Goal: Information Seeking & Learning: Learn about a topic

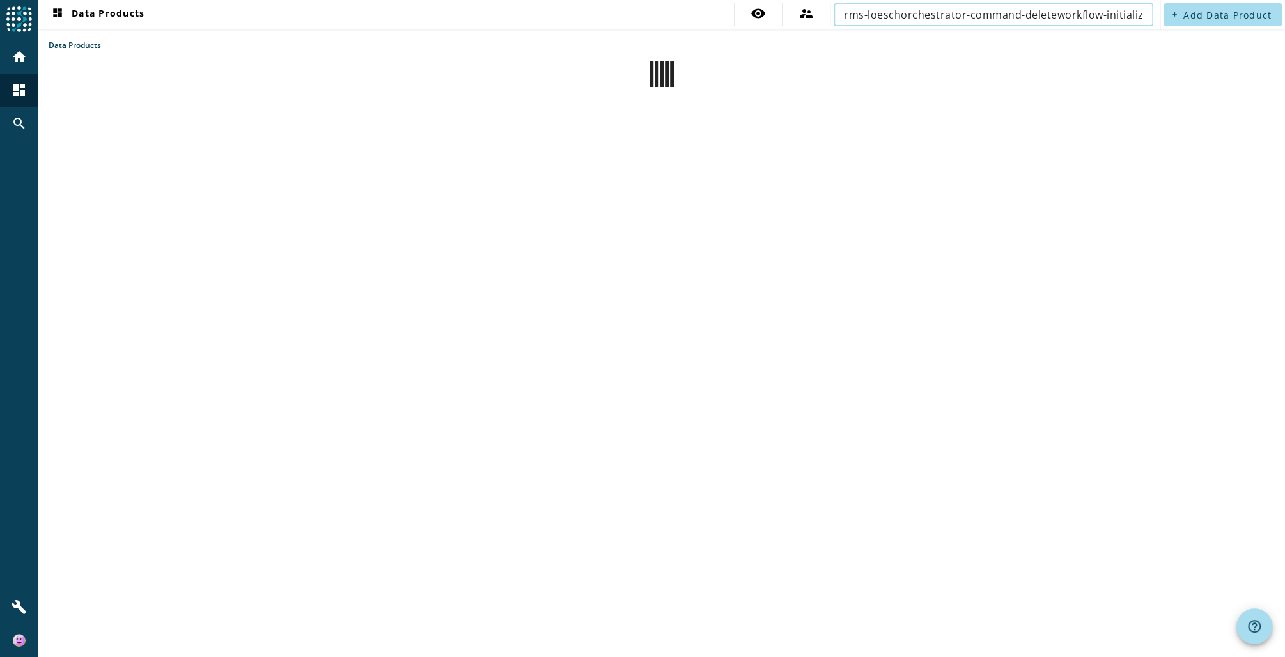
scroll to position [0, 54]
type input "rms-loeschorchestrator-command-deleteworkflow-initialize-v2-prod"
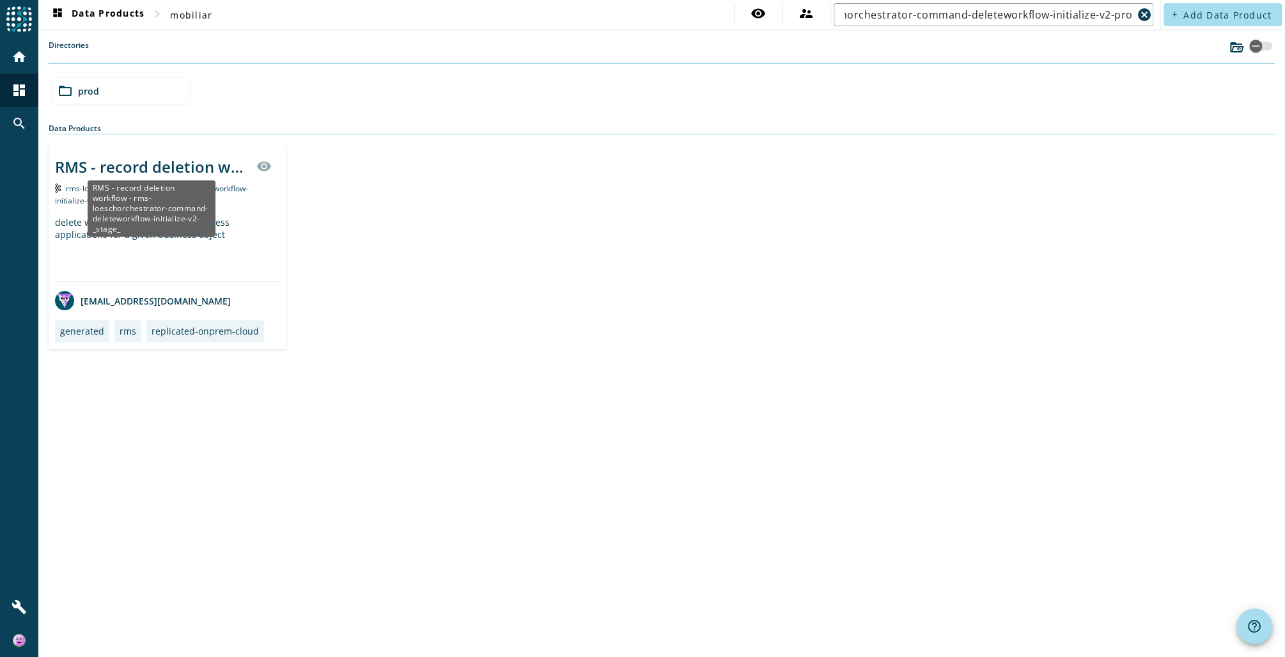
click at [154, 167] on div "RMS - record deletion workflow - rms-loeschorchestrator-command-deleteworkflow-…" at bounding box center [152, 166] width 194 height 21
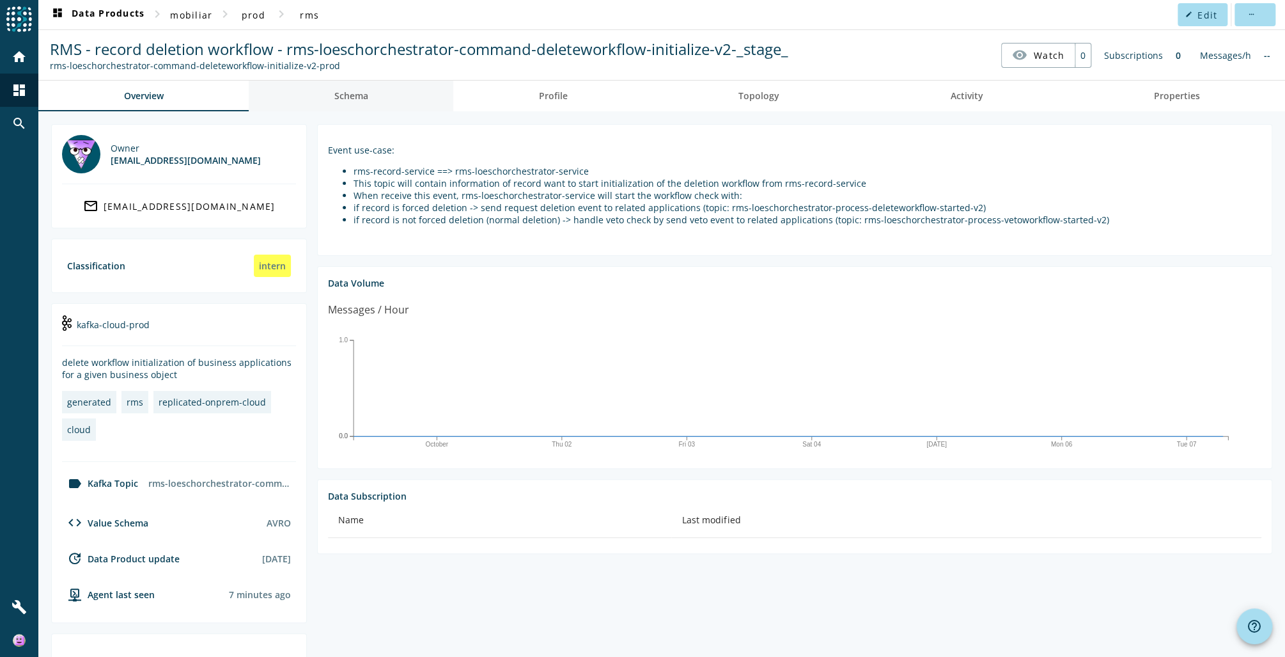
click at [342, 100] on span "Schema" at bounding box center [351, 95] width 34 height 9
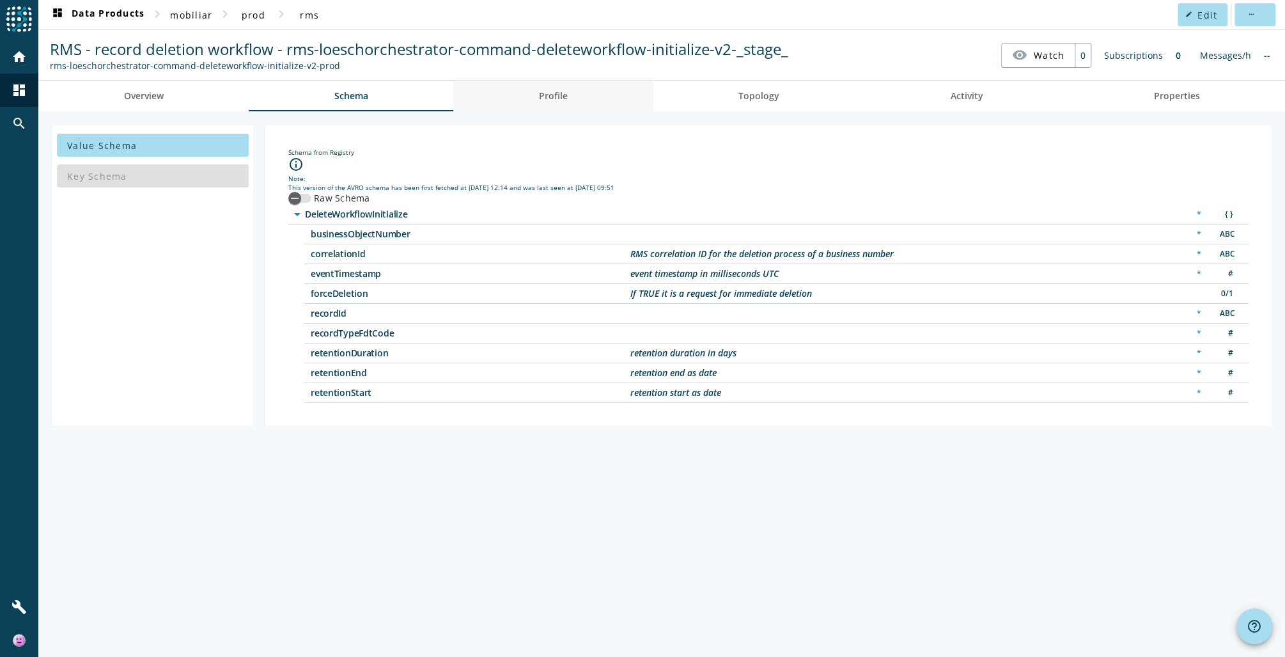
click at [485, 100] on link "Profile" at bounding box center [553, 96] width 200 height 31
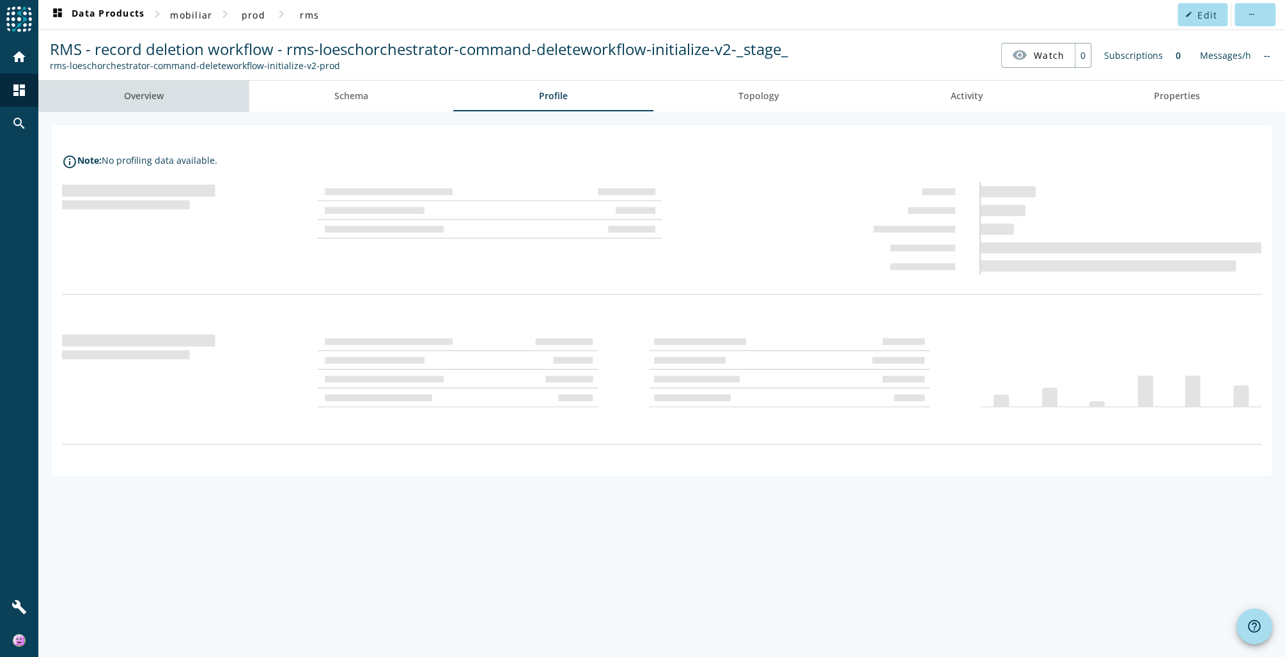
click at [166, 101] on link "Overview" at bounding box center [143, 96] width 210 height 31
click at [192, 15] on span "mobiliar" at bounding box center [191, 15] width 42 height 12
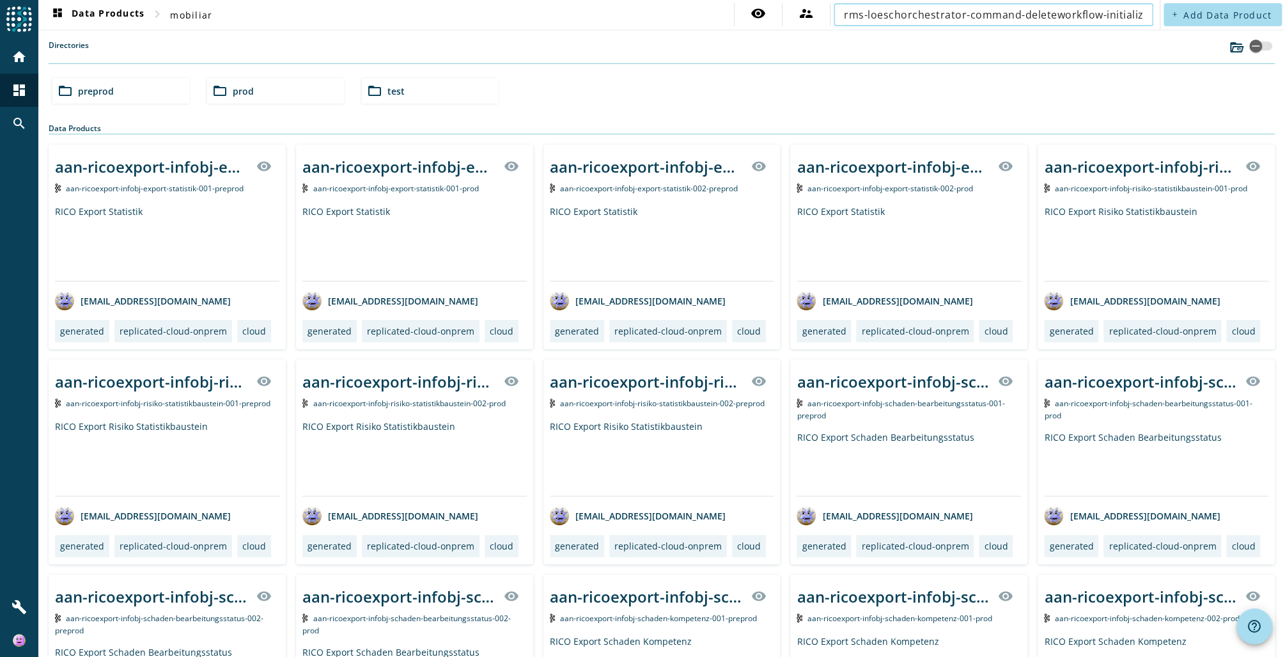
scroll to position [0, 54]
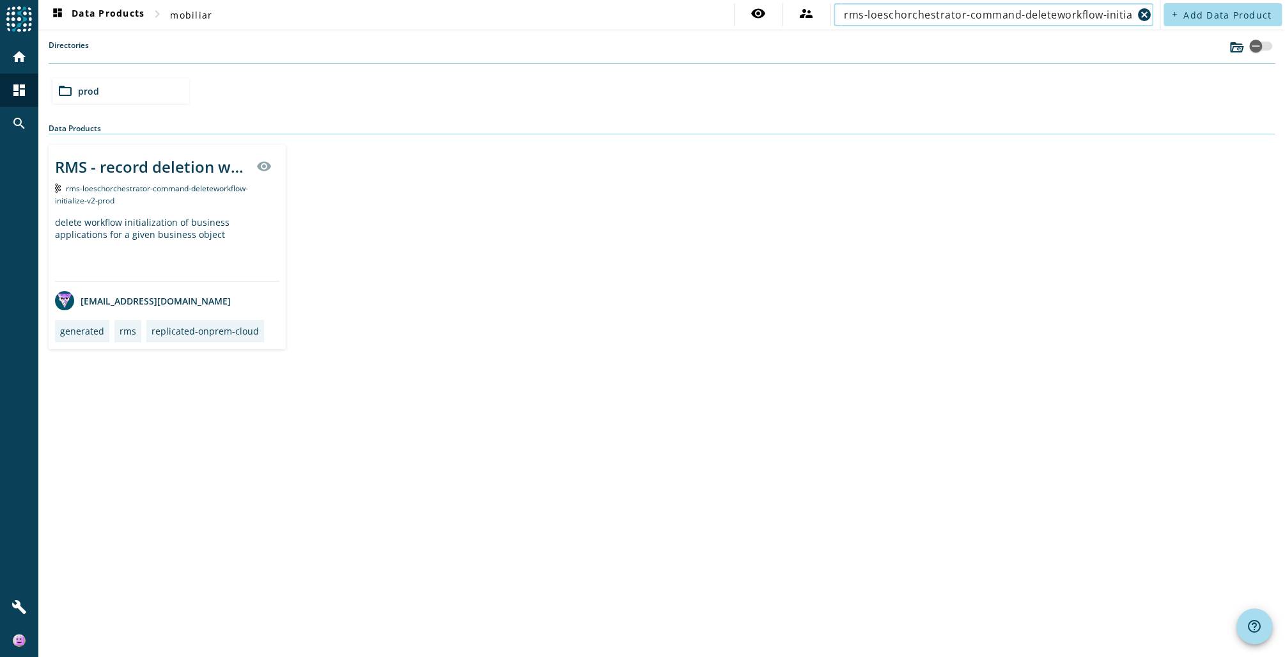
click at [1104, 16] on input "rms-loeschorchestrator-command-deleteworkflow-initialize-v2-prod" at bounding box center [988, 14] width 289 height 15
drag, startPoint x: 1119, startPoint y: 15, endPoint x: 1246, endPoint y: 15, distance: 127.3
click at [1246, 15] on div "dashboard Data Products chevron_right mobiliar visibility supervisor_account rm…" at bounding box center [661, 14] width 1247 height 29
click at [1108, 14] on input "rms-loeschorchestrator-command-deleteworkflow-initialize-v2-prod" at bounding box center [988, 14] width 289 height 15
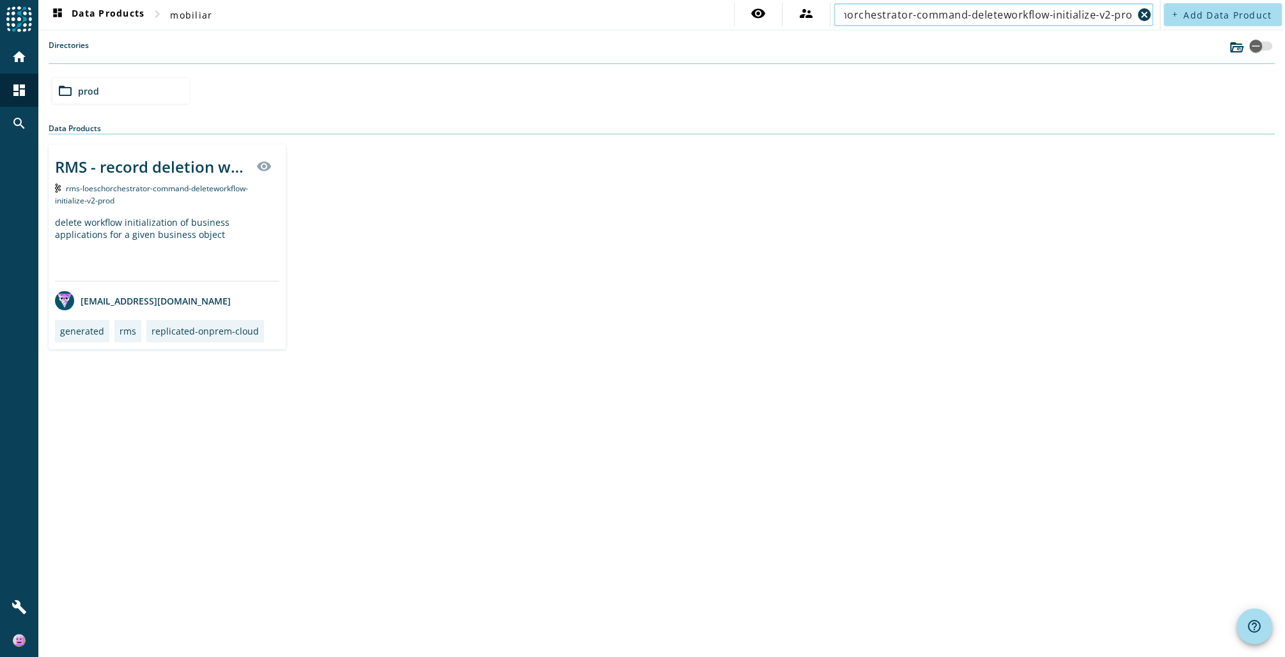
drag, startPoint x: 1108, startPoint y: 15, endPoint x: 1338, endPoint y: 14, distance: 229.6
click at [1285, 14] on html "menu Agoora home dashboard search build dashboard Data Products chevron_right m…" at bounding box center [642, 328] width 1285 height 657
type input "rms-loeschorchestrator-command-deleteworkflow-initialize-v2"
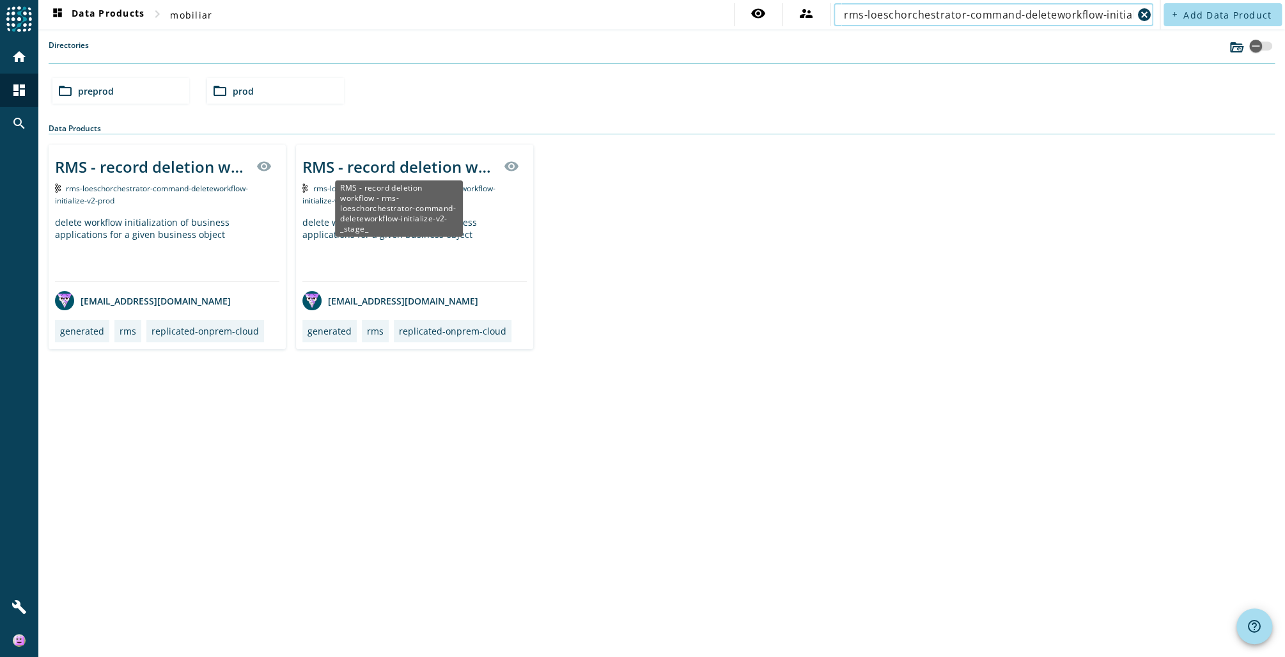
click at [409, 165] on div "RMS - record deletion workflow - rms-loeschorchestrator-command-deleteworkflow-…" at bounding box center [399, 166] width 194 height 21
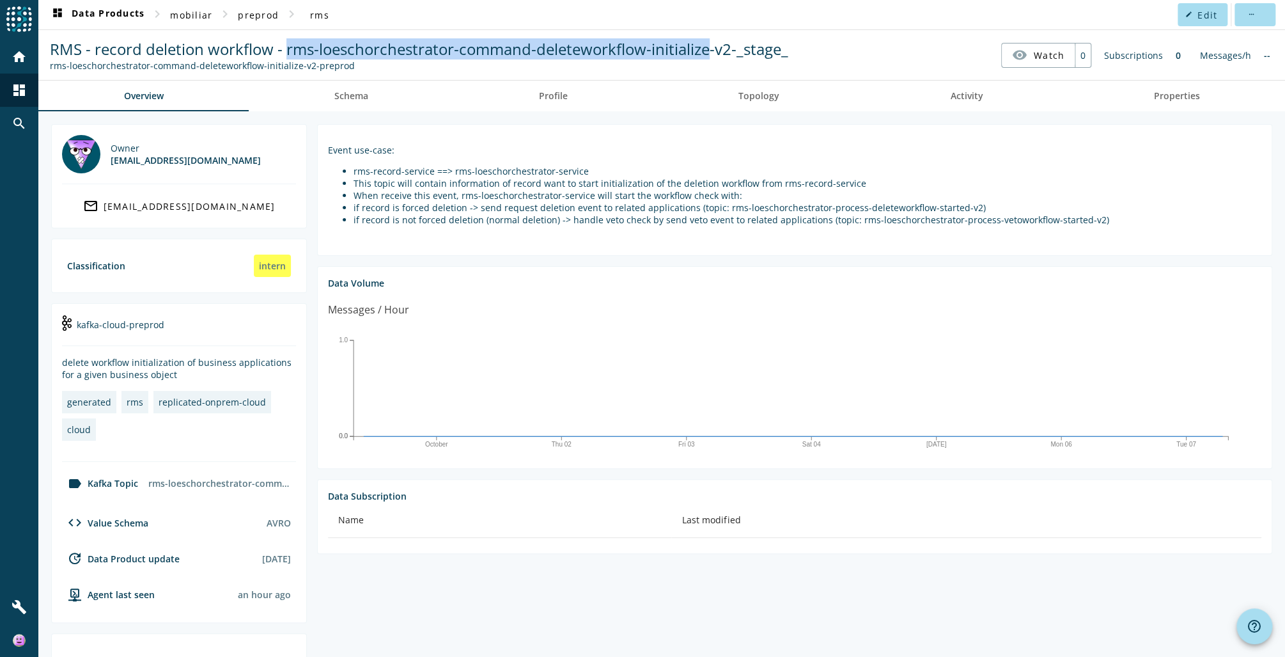
drag, startPoint x: 615, startPoint y: 48, endPoint x: 288, endPoint y: 47, distance: 326.1
click at [288, 47] on span "RMS - record deletion workflow - rms-loeschorchestrator-command-deleteworkflow-…" at bounding box center [419, 48] width 739 height 21
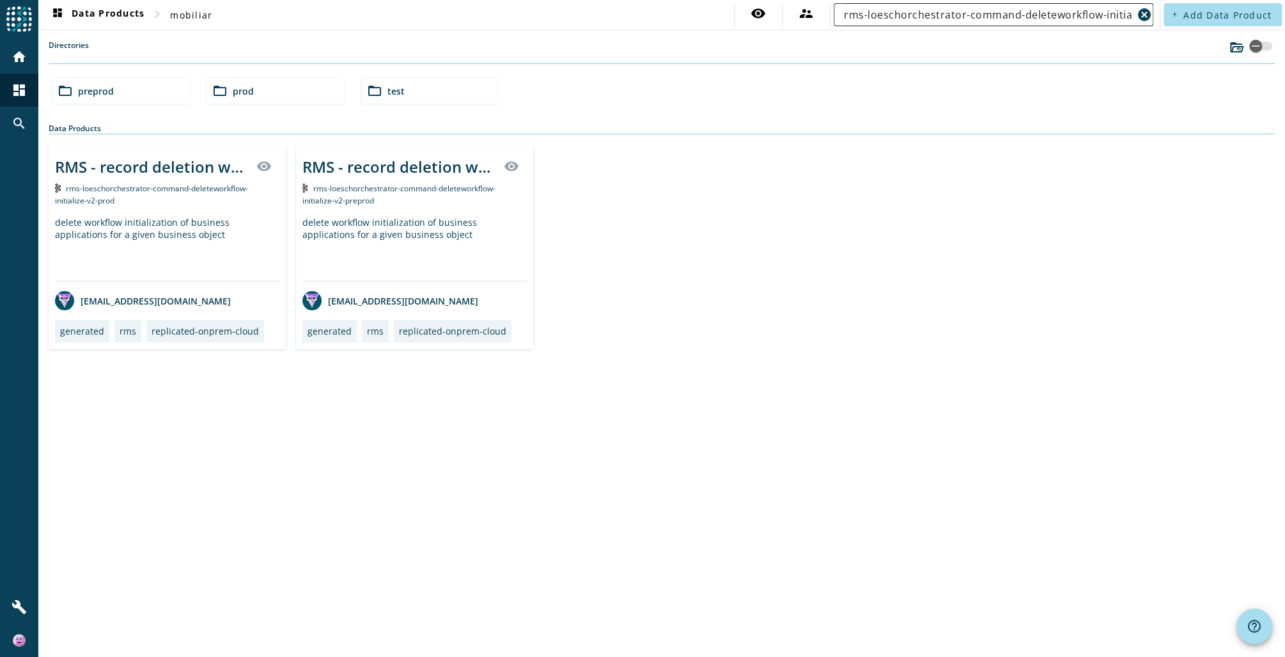
click at [1070, 12] on input "rms-loeschorchestrator-command-deleteworkflow-initialize-v2" at bounding box center [988, 14] width 289 height 15
